Goal: Task Accomplishment & Management: Complete application form

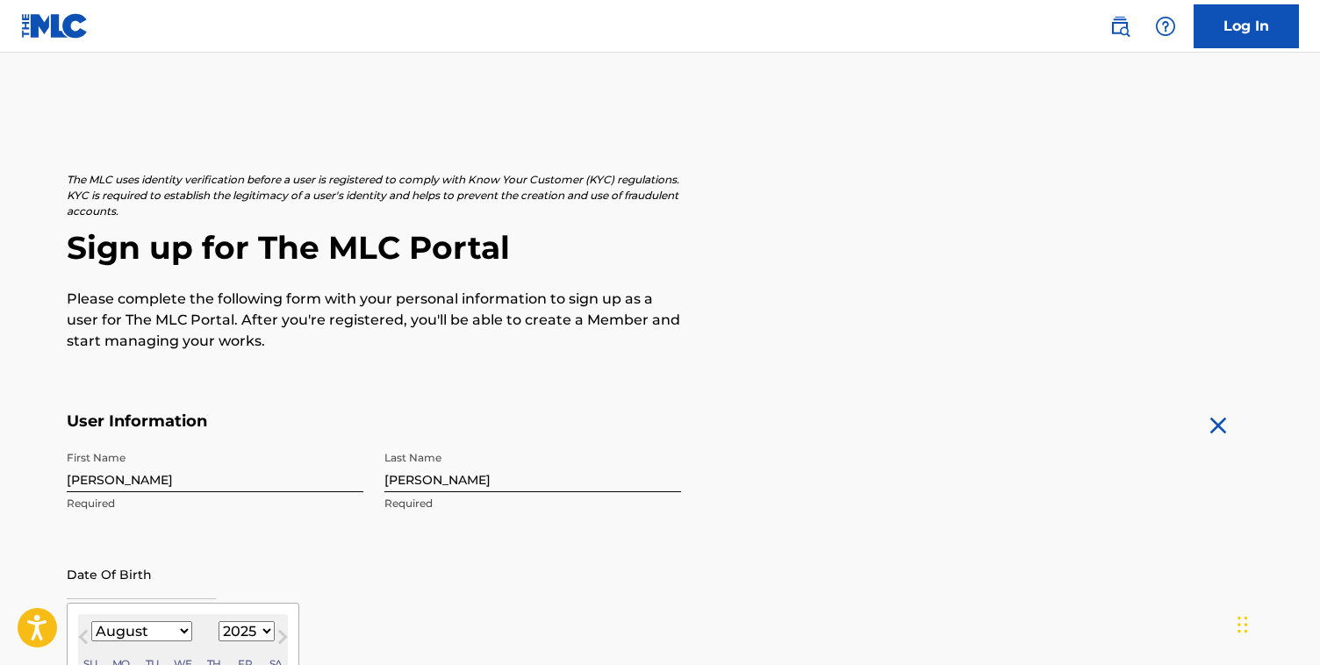
select select "7"
select select "2025"
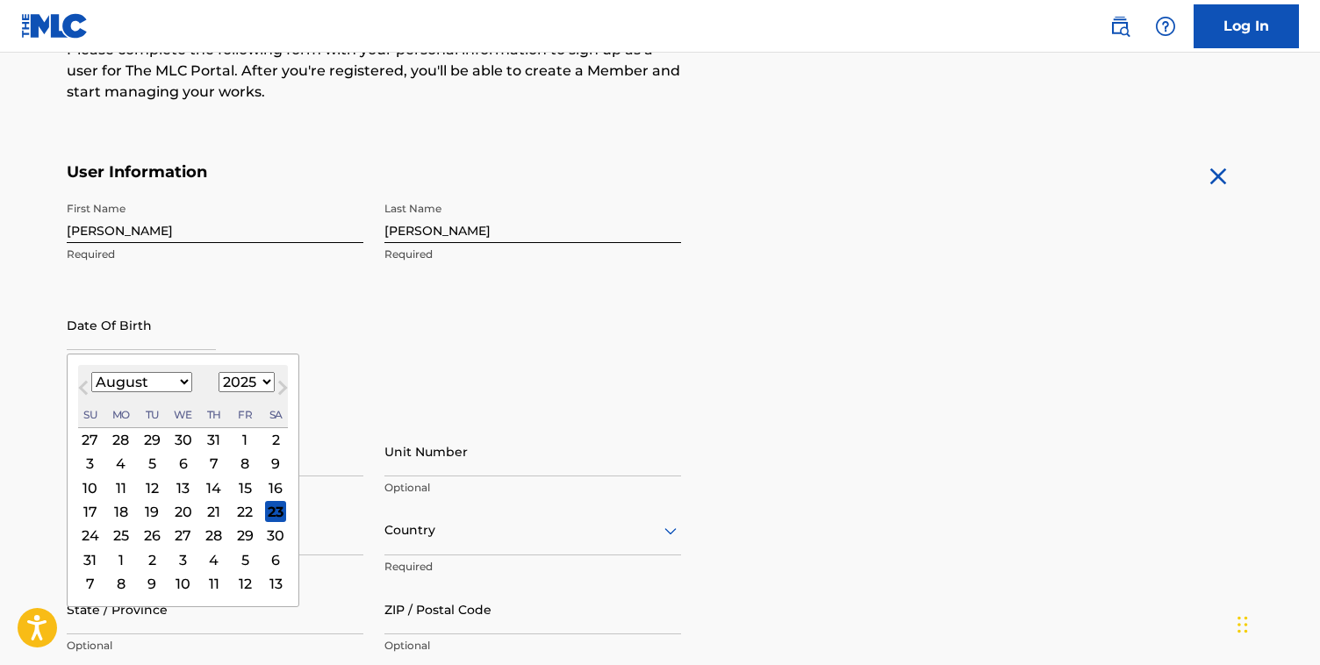
click at [154, 383] on select "January February March April May June July August September October November De…" at bounding box center [141, 382] width 101 height 20
select select "6"
click at [91, 372] on select "January February March April May June July August September October November De…" at bounding box center [141, 382] width 101 height 20
click at [251, 376] on select "1899 1900 1901 1902 1903 1904 1905 1906 1907 1908 1909 1910 1911 1912 1913 1914…" at bounding box center [247, 382] width 56 height 20
select select "2007"
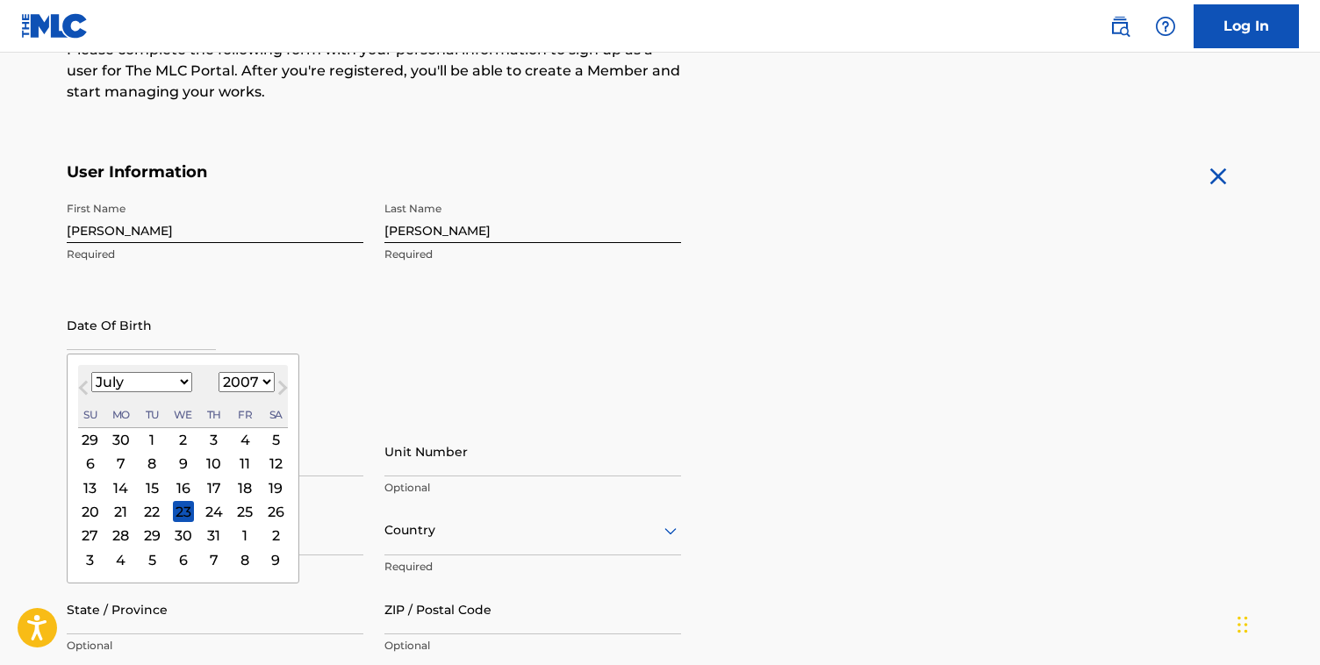
click at [219, 372] on select "1899 1900 1901 1902 1903 1904 1905 1906 1907 1908 1909 1910 1911 1912 1913 1914…" at bounding box center [247, 382] width 56 height 20
click at [125, 456] on div "9" at bounding box center [121, 464] width 21 height 21
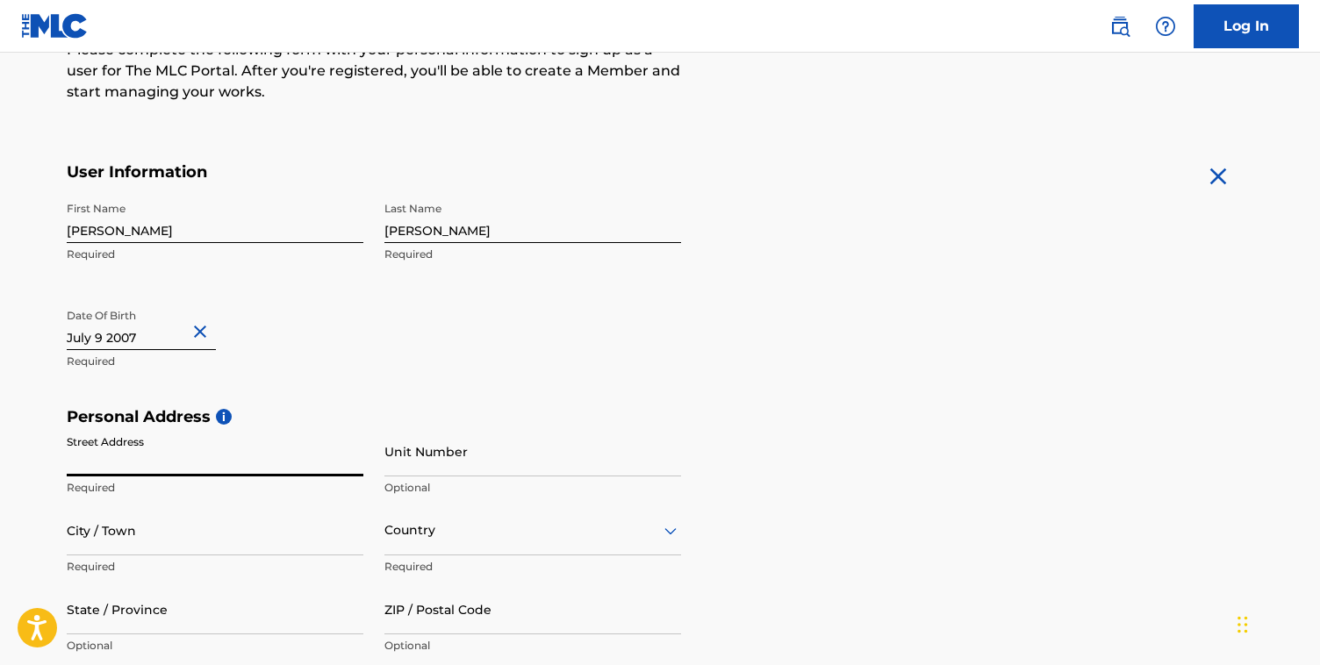
click at [214, 464] on input "Street Address" at bounding box center [215, 451] width 297 height 50
type input "[STREET_ADDRESS]"
type input "[GEOGRAPHIC_DATA]"
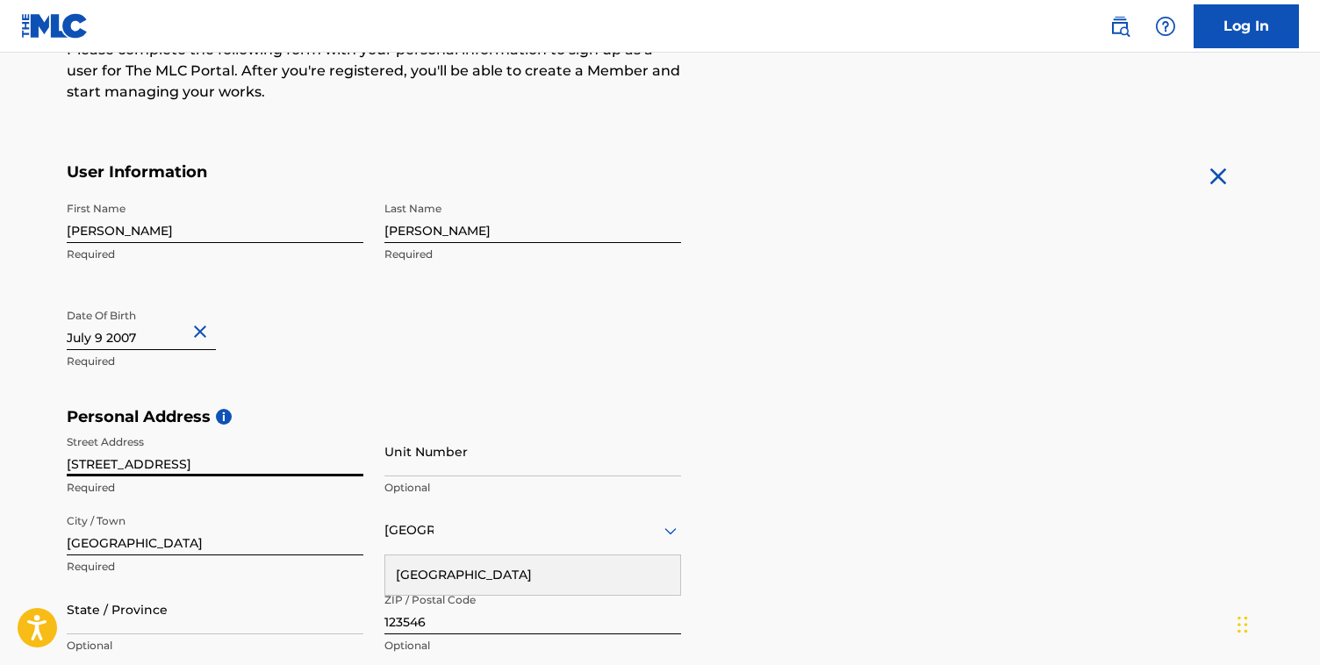
click at [442, 463] on input "Unit Number" at bounding box center [532, 451] width 297 height 50
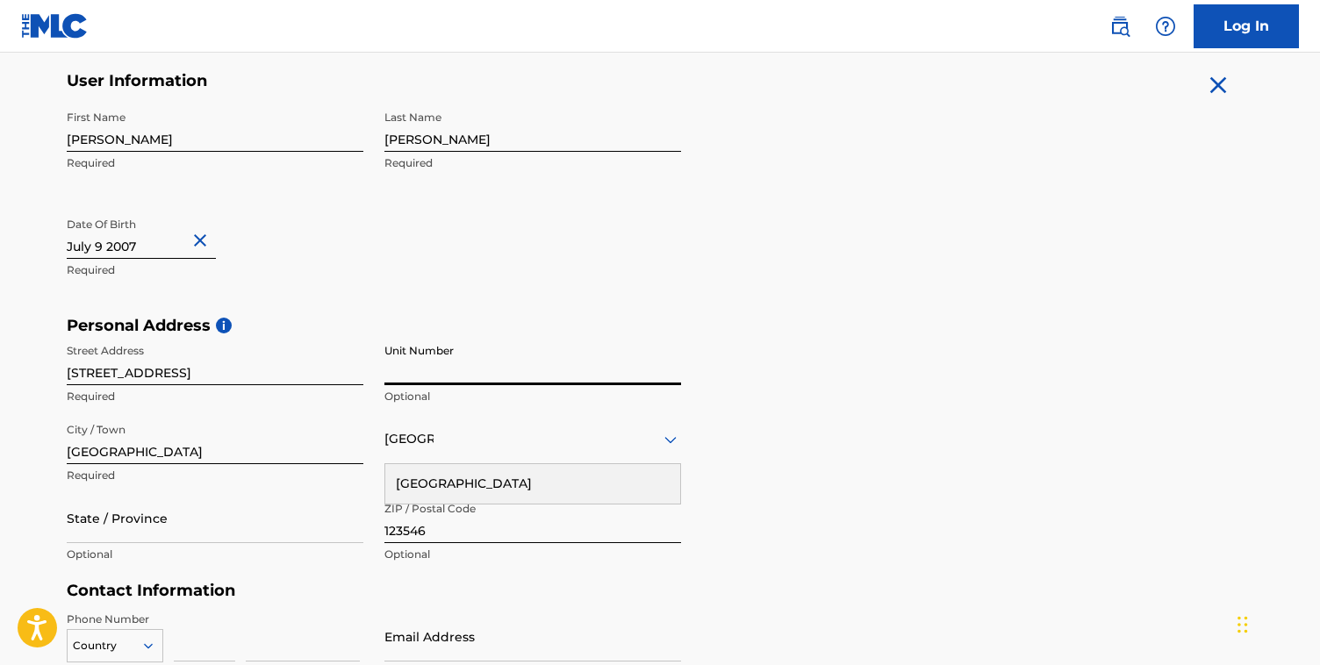
scroll to position [372, 0]
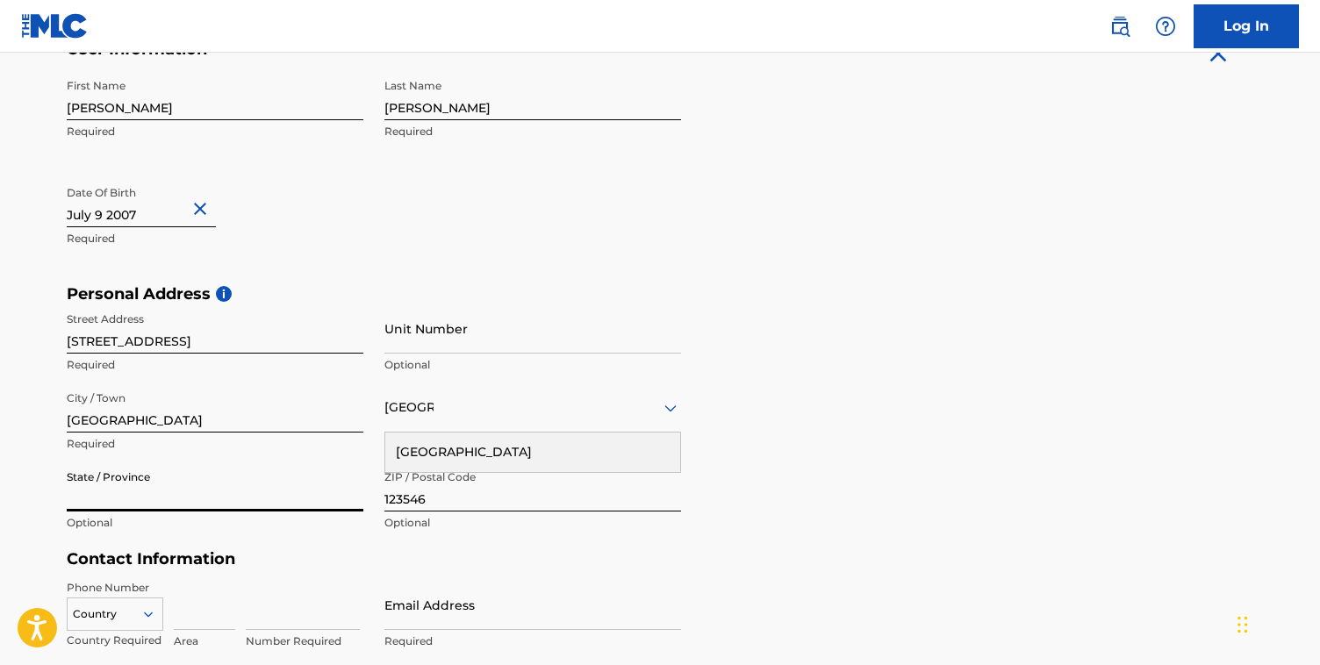
click at [154, 487] on input "State / Province" at bounding box center [215, 487] width 297 height 50
click at [353, 539] on div "State / Province Optional" at bounding box center [215, 501] width 297 height 79
click at [425, 499] on input "123546" at bounding box center [532, 487] width 297 height 50
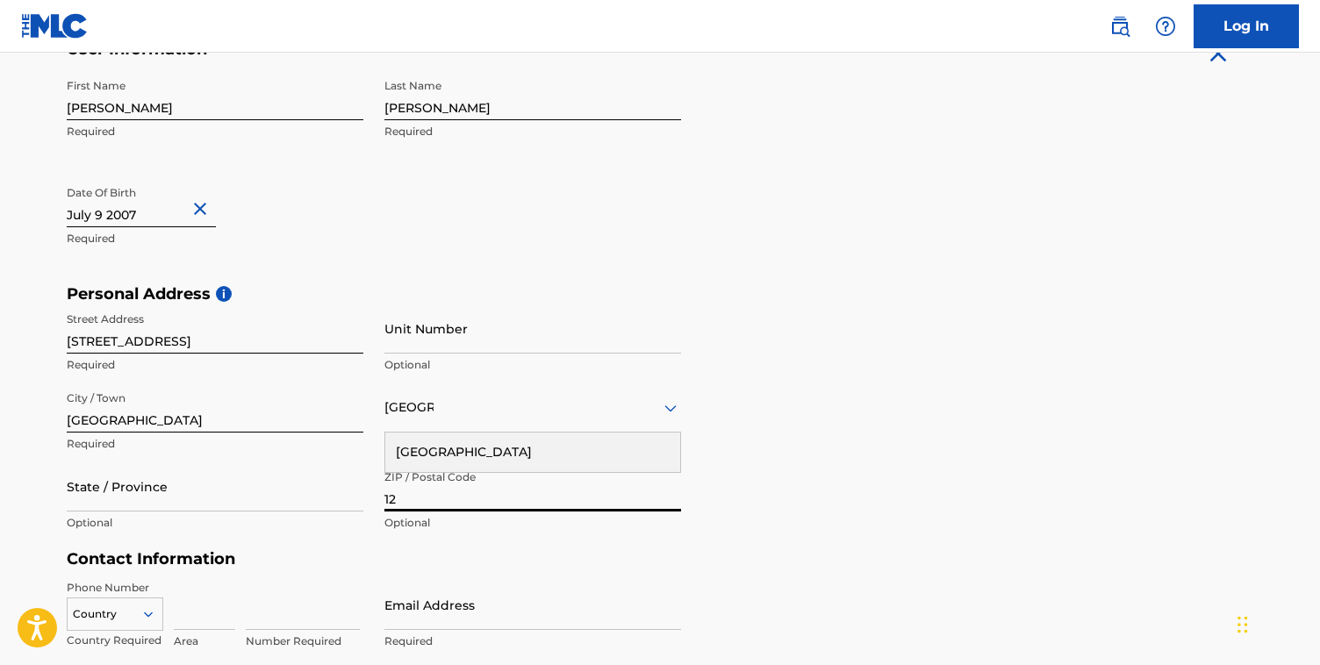
type input "1"
click at [956, 583] on form "User Information First Name [PERSON_NAME] Required Last Name [PERSON_NAME] Requ…" at bounding box center [660, 428] width 1186 height 778
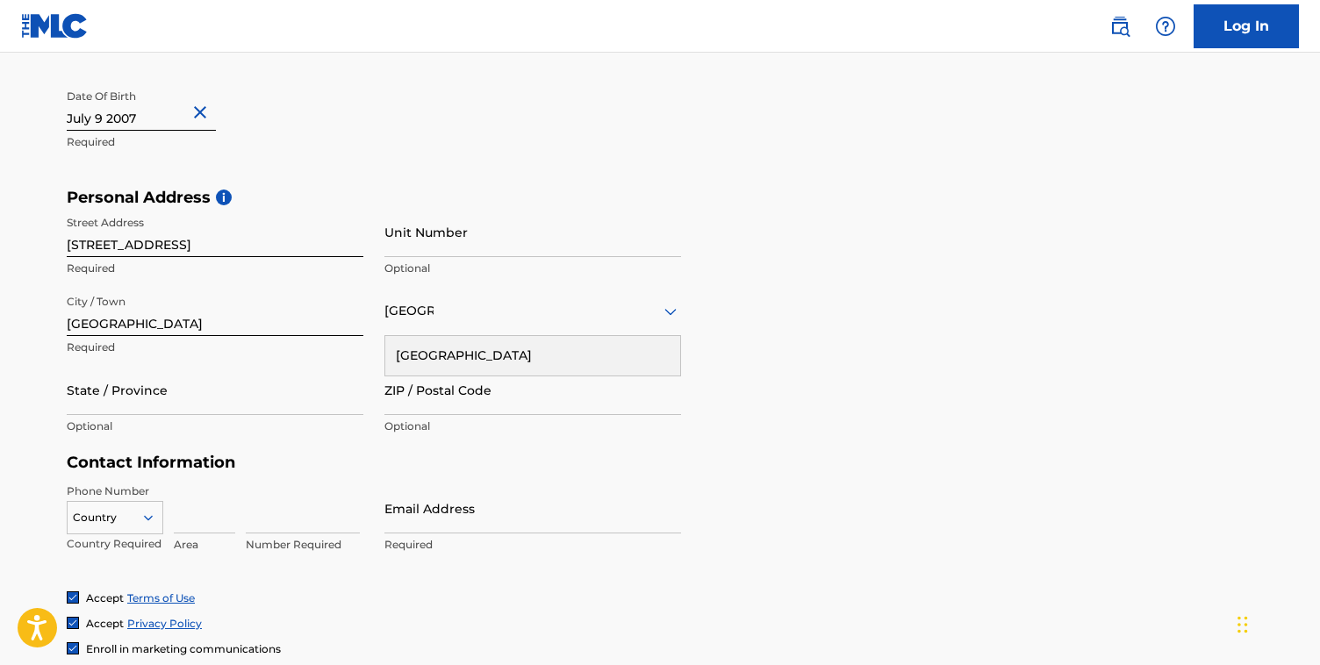
scroll to position [474, 0]
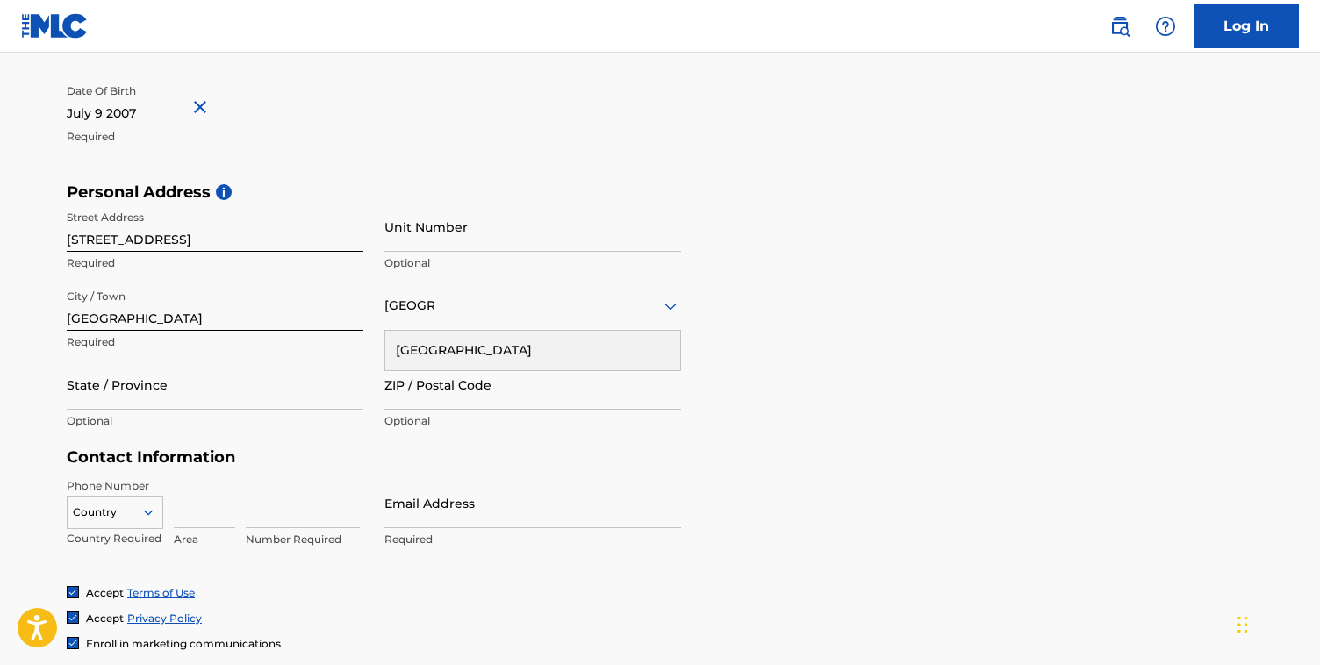
click at [551, 634] on div "Accept Terms of Use Accept Privacy Policy Enroll in marketing communications" at bounding box center [660, 618] width 1186 height 66
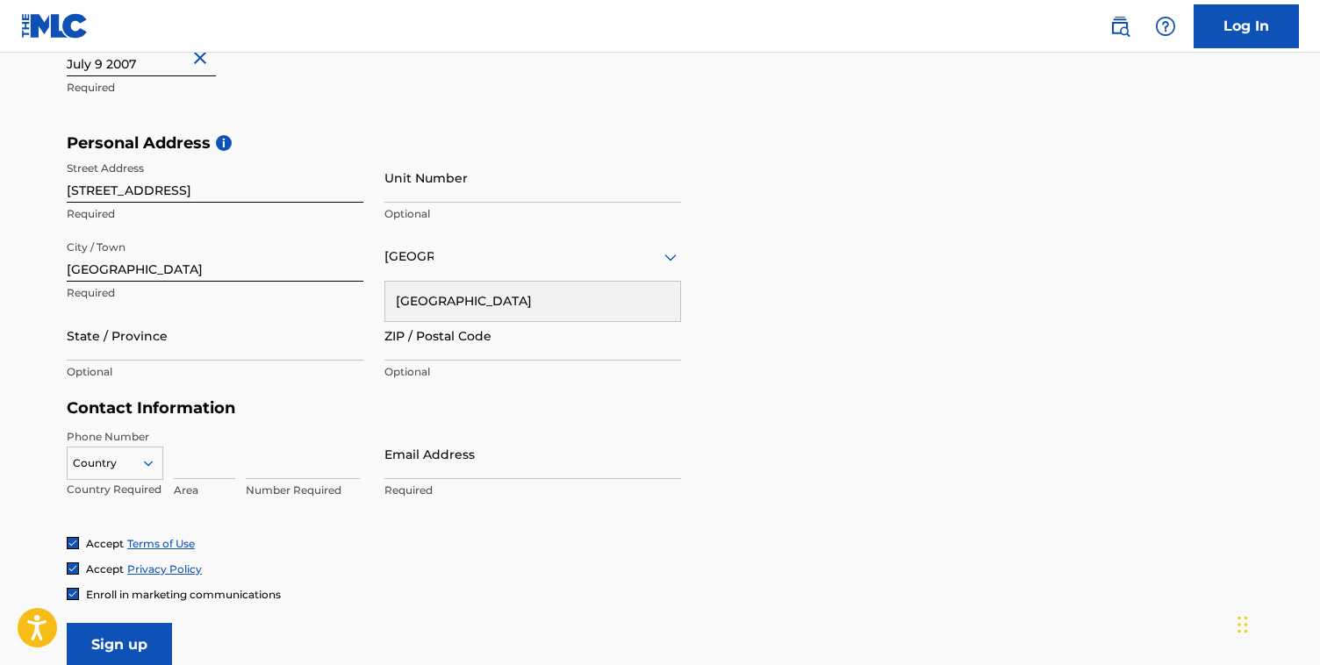
scroll to position [607, 0]
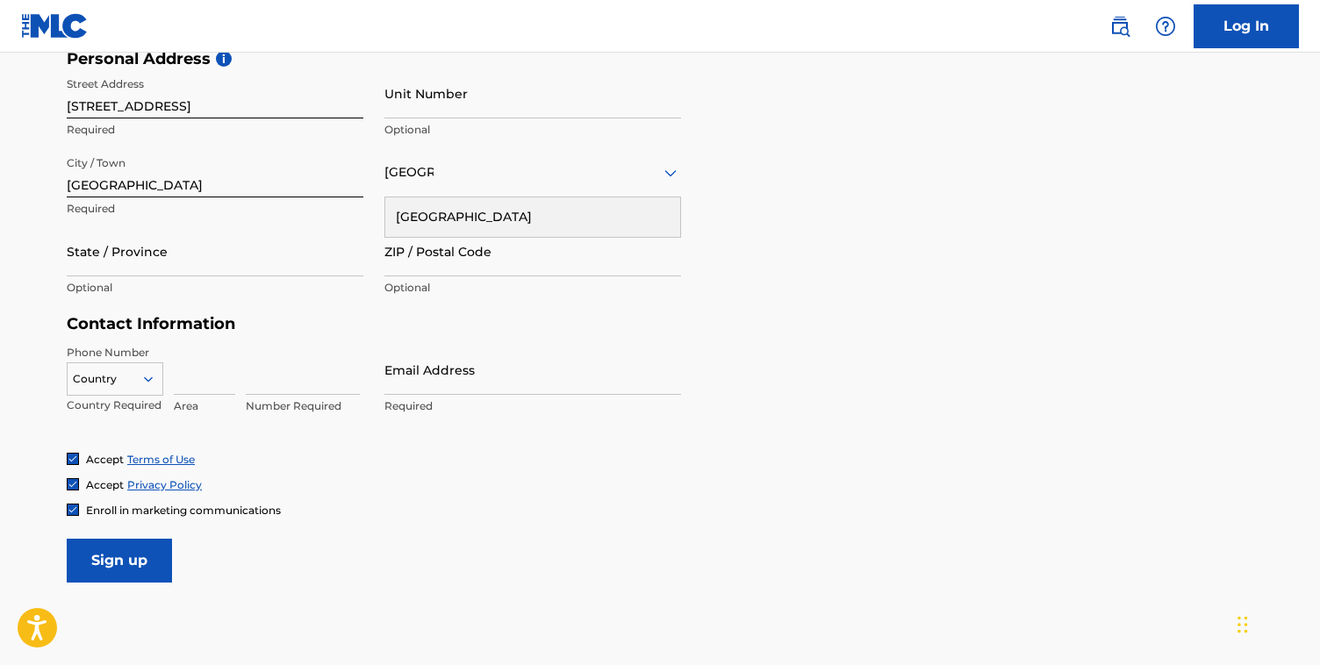
click at [144, 378] on icon at bounding box center [148, 379] width 16 height 16
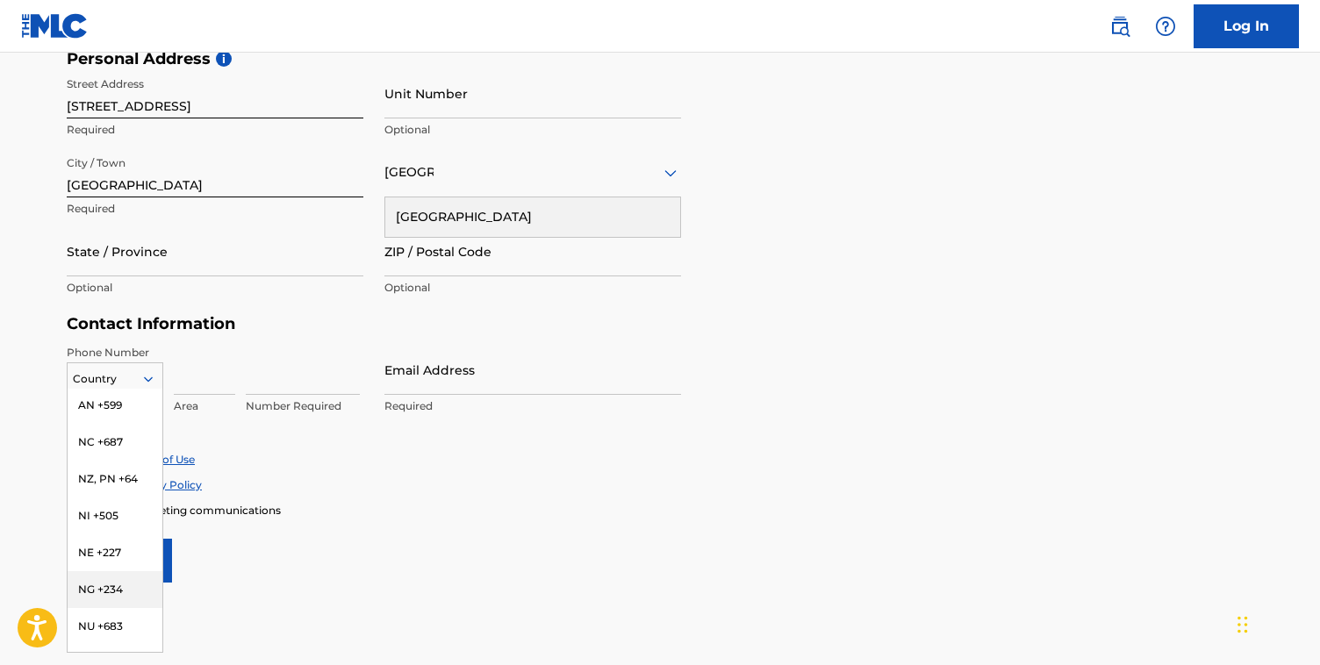
scroll to position [5152, 0]
click at [82, 613] on div "NG +234" at bounding box center [115, 594] width 95 height 37
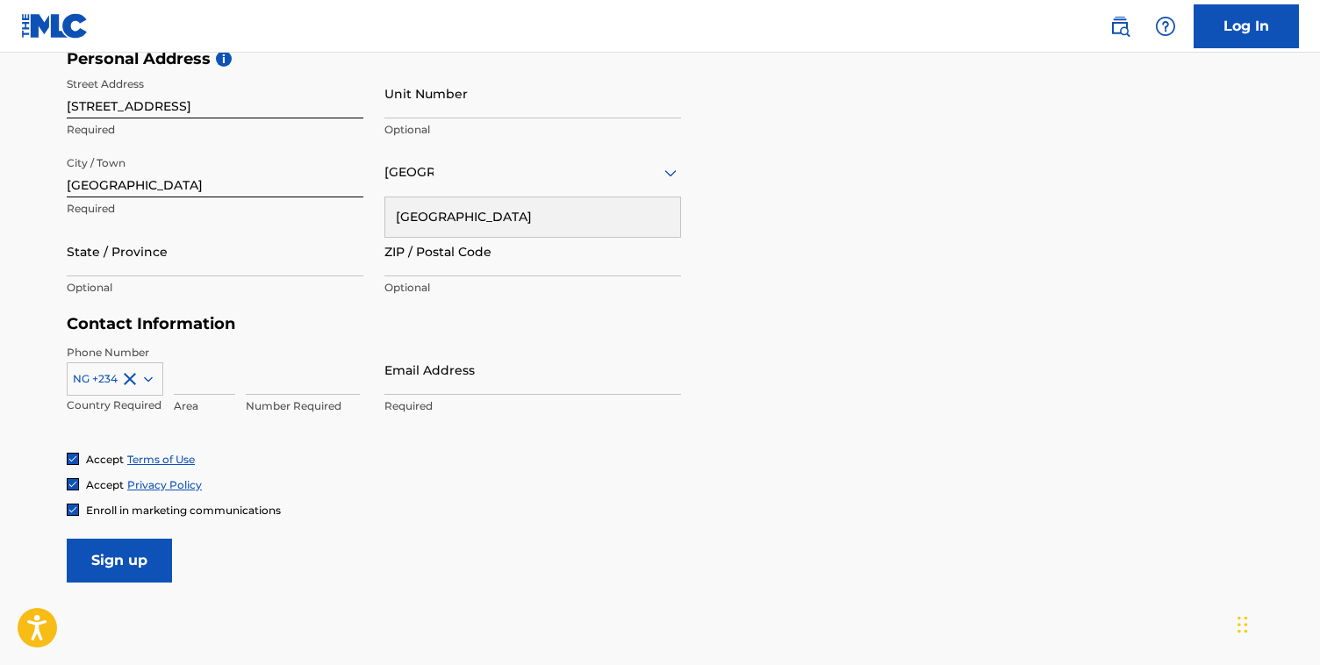
click at [194, 382] on input at bounding box center [204, 370] width 61 height 50
click at [286, 387] on input at bounding box center [303, 370] width 114 height 50
type input "7064478699"
click at [193, 383] on input at bounding box center [204, 370] width 61 height 50
click at [424, 383] on input "Email Address" at bounding box center [532, 370] width 297 height 50
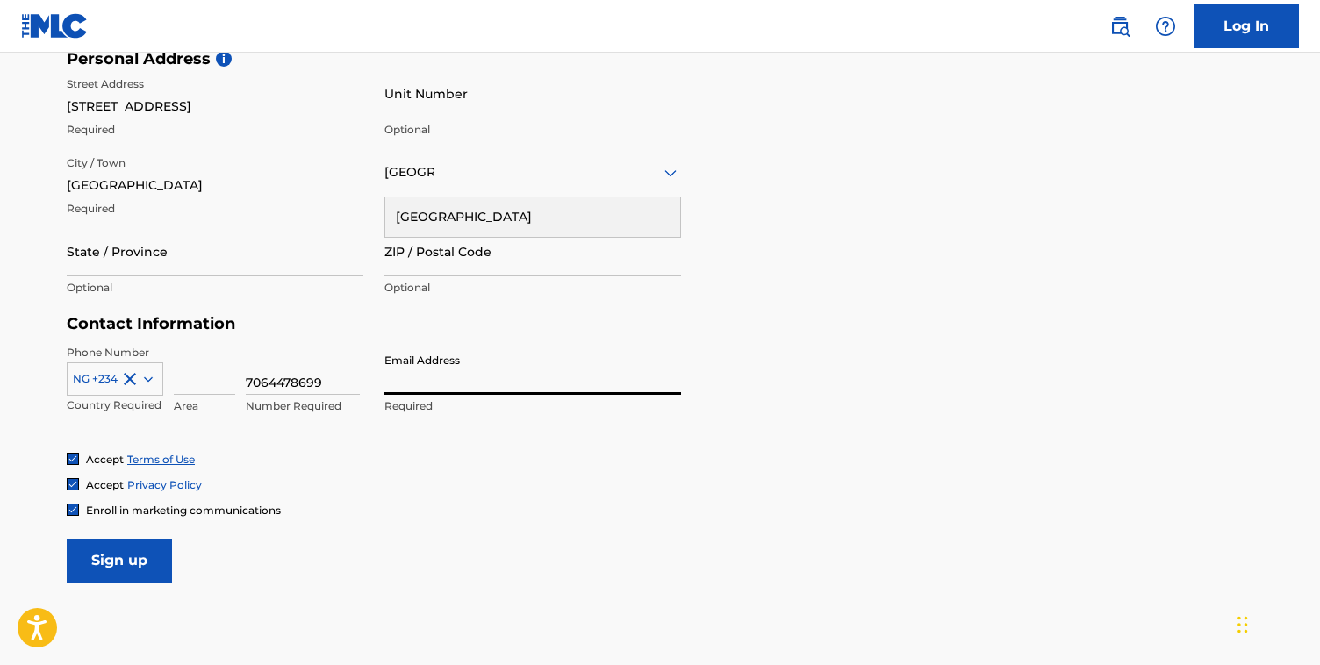
type input "[EMAIL_ADDRESS][DOMAIN_NAME]"
click at [155, 563] on input "Sign up" at bounding box center [119, 561] width 105 height 44
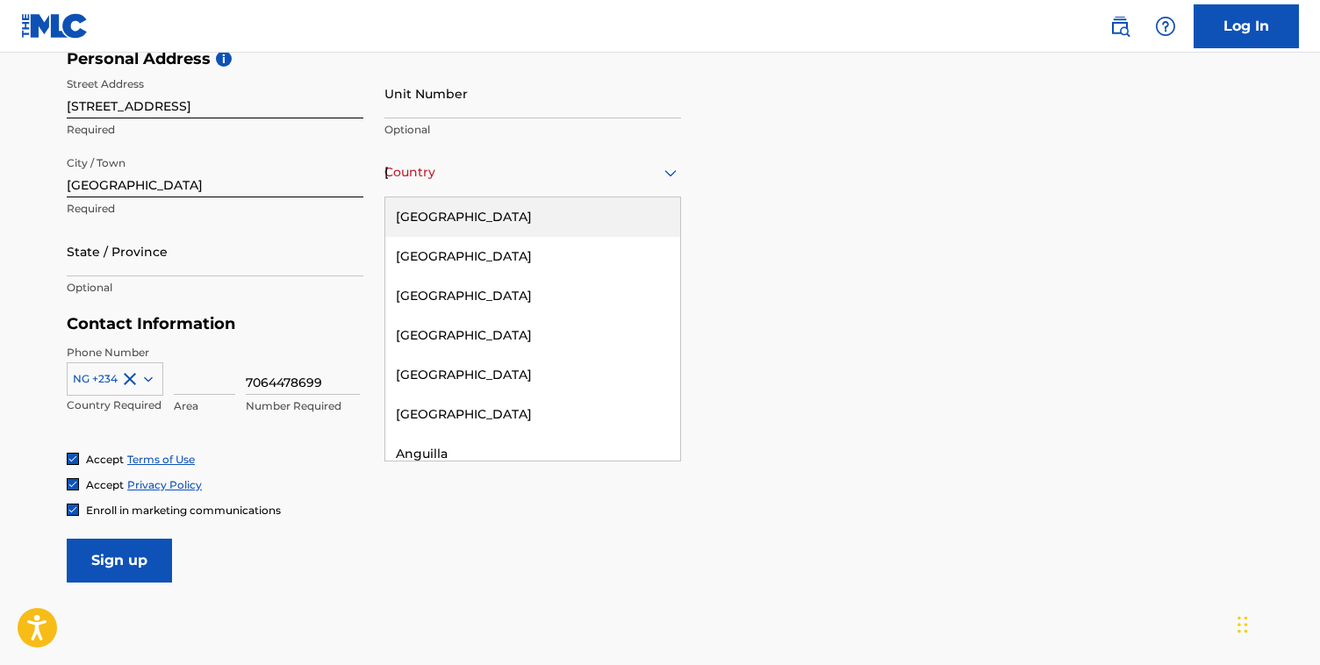
click at [498, 179] on div "[GEOGRAPHIC_DATA]" at bounding box center [532, 172] width 297 height 22
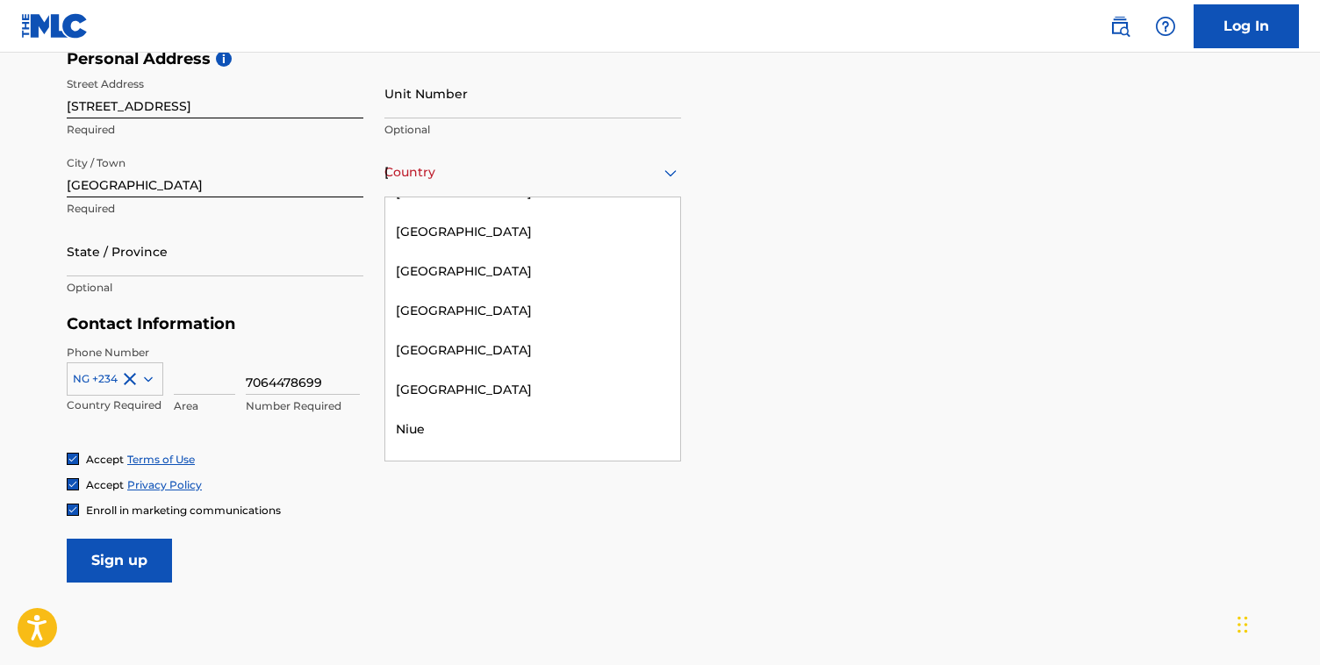
scroll to position [5707, 0]
click at [463, 369] on div "[GEOGRAPHIC_DATA]" at bounding box center [532, 388] width 295 height 39
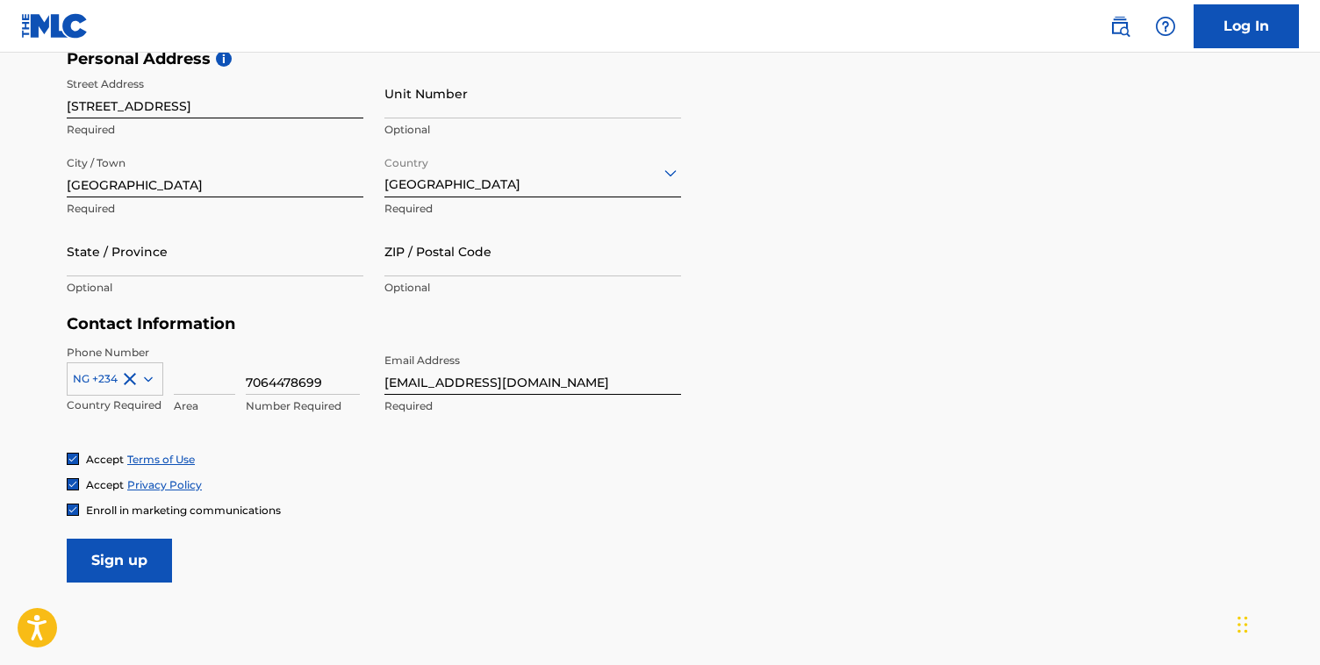
click at [128, 560] on input "Sign up" at bounding box center [119, 561] width 105 height 44
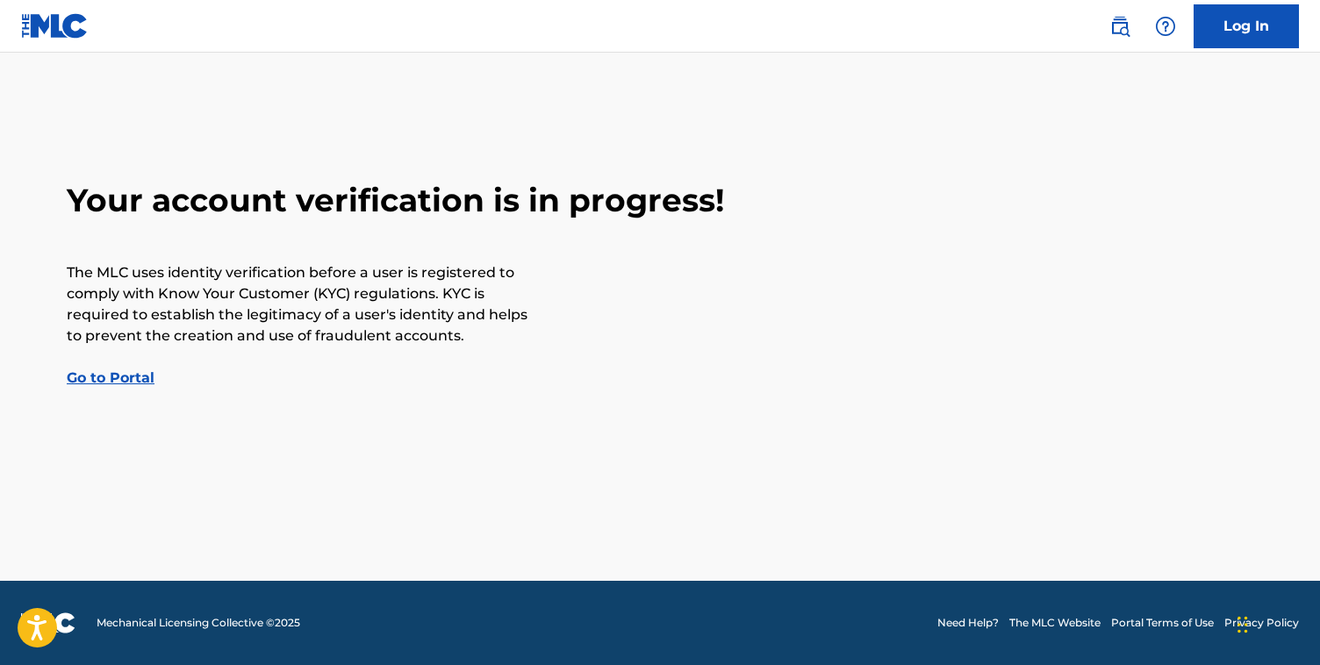
click at [118, 374] on link "Go to Portal" at bounding box center [111, 377] width 88 height 17
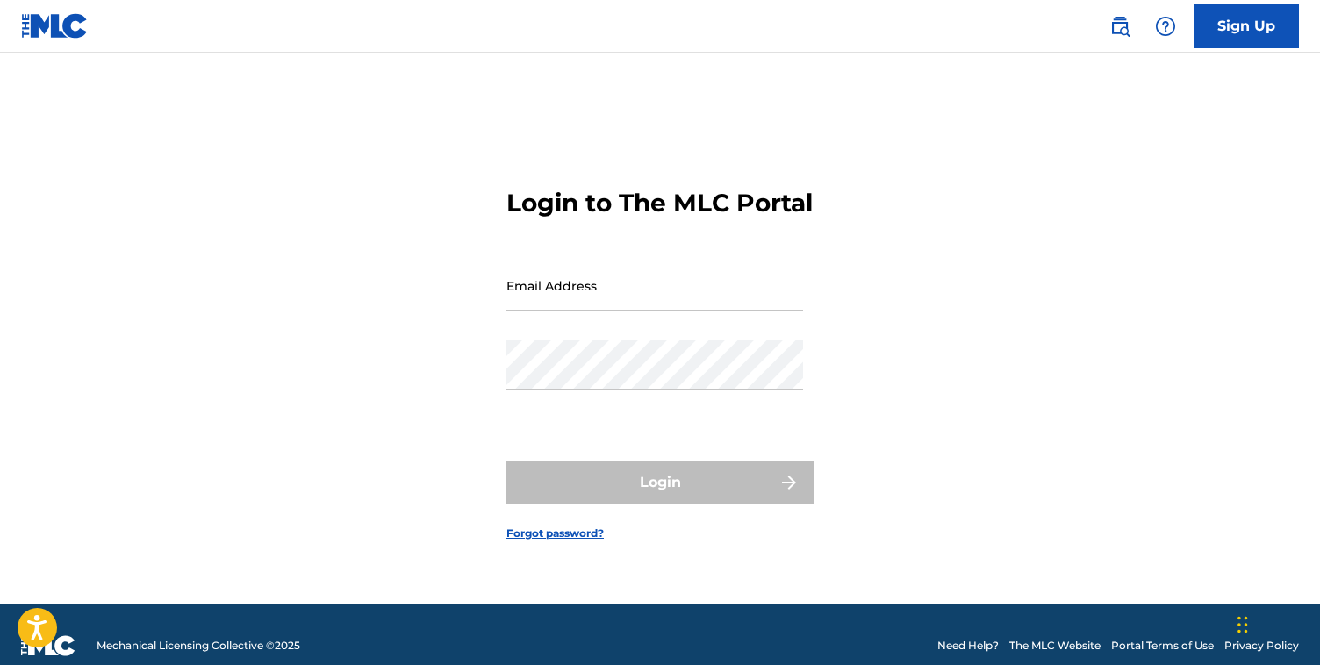
click at [548, 296] on input "Email Address" at bounding box center [654, 286] width 297 height 50
type input "[EMAIL_ADDRESS][DOMAIN_NAME]"
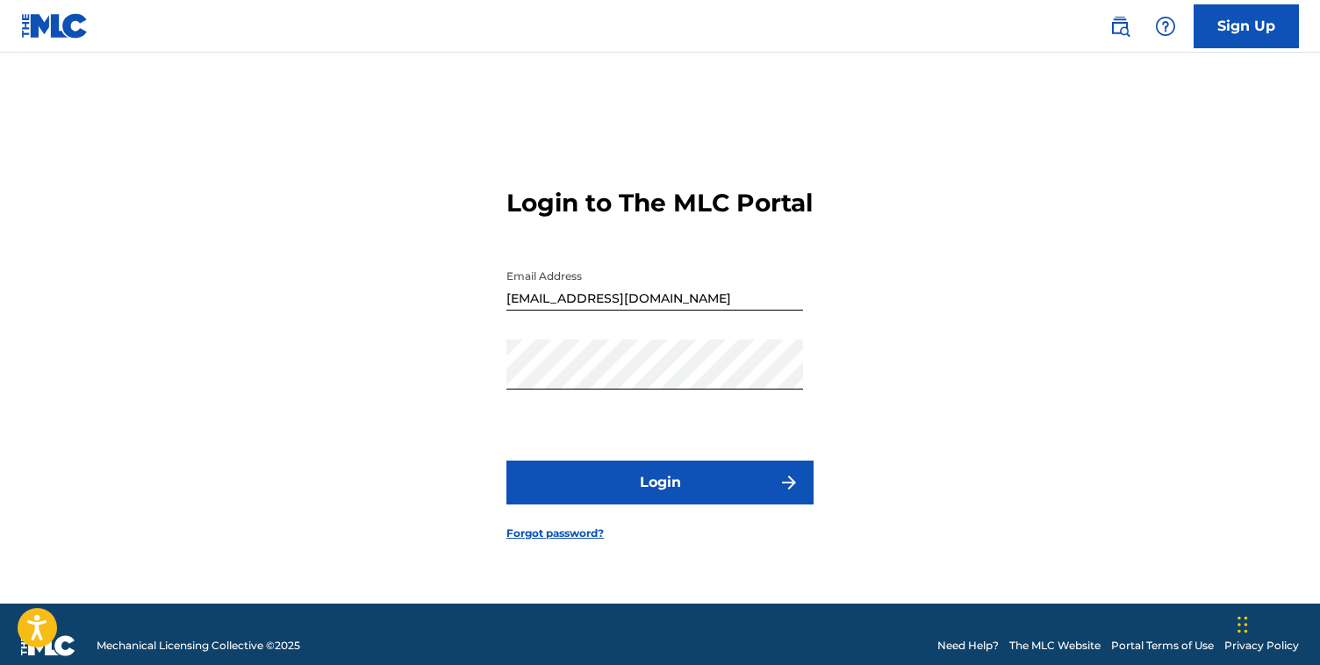
click at [757, 503] on button "Login" at bounding box center [659, 483] width 307 height 44
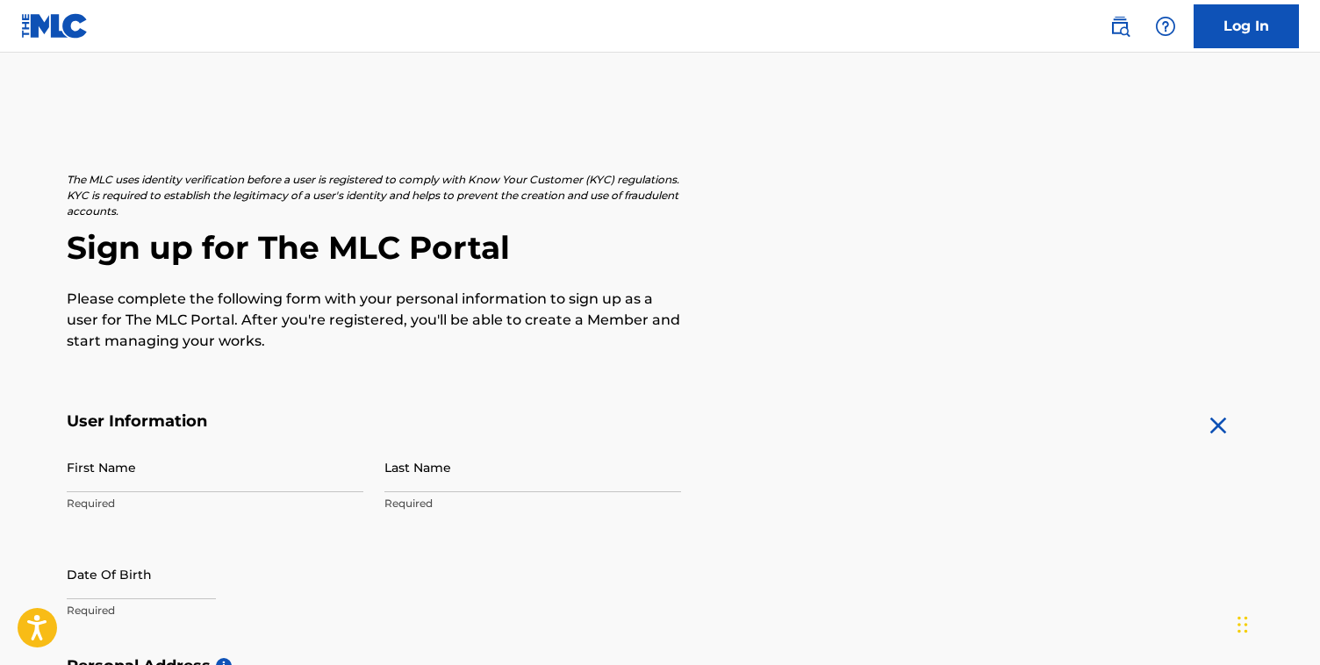
scroll to position [607, 0]
